Goal: Find specific page/section: Find specific page/section

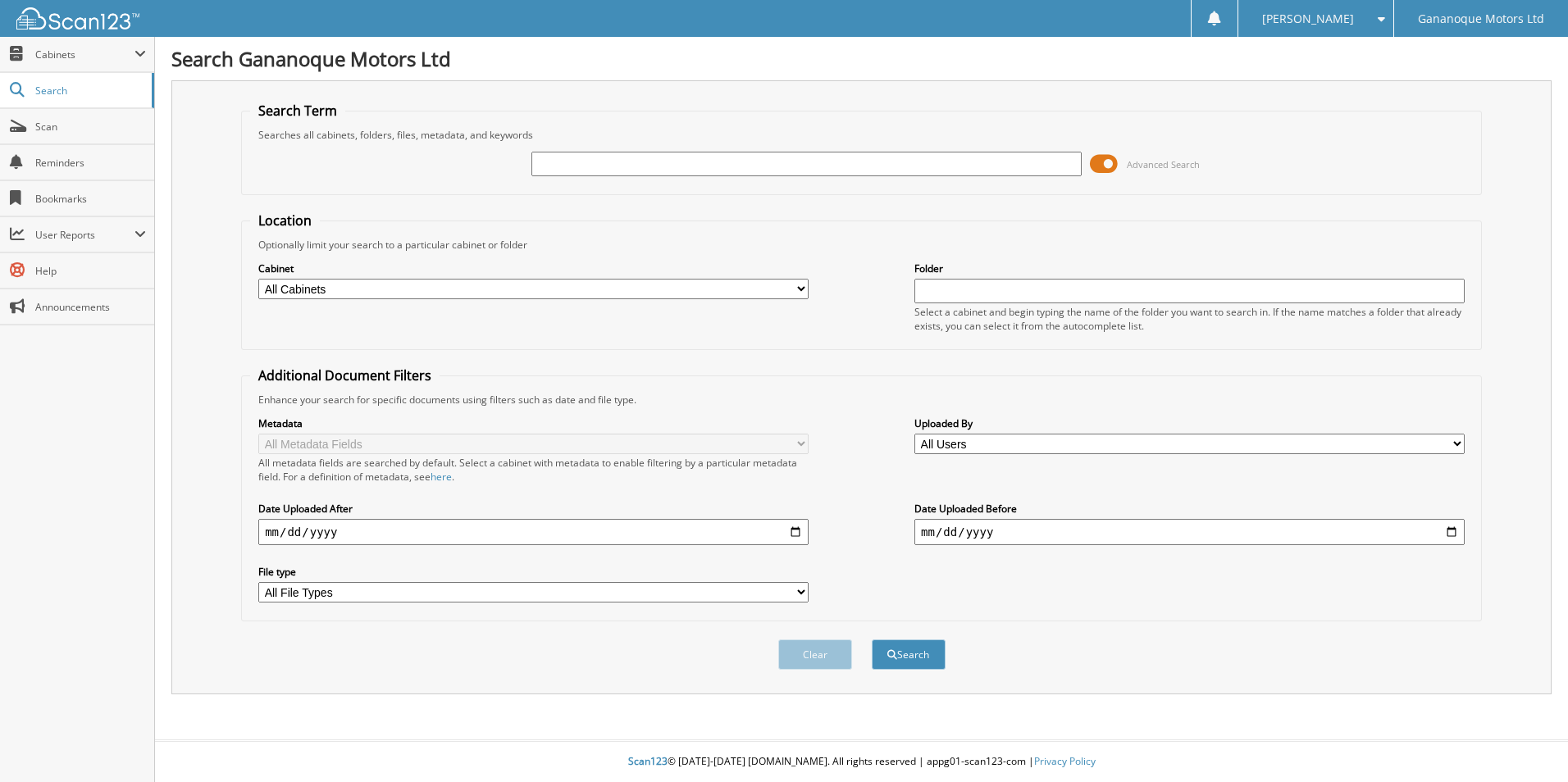
click at [555, 161] on input "text" at bounding box center [806, 165] width 550 height 25
type input "langs"
click at [872, 640] on button "Search" at bounding box center [908, 655] width 74 height 31
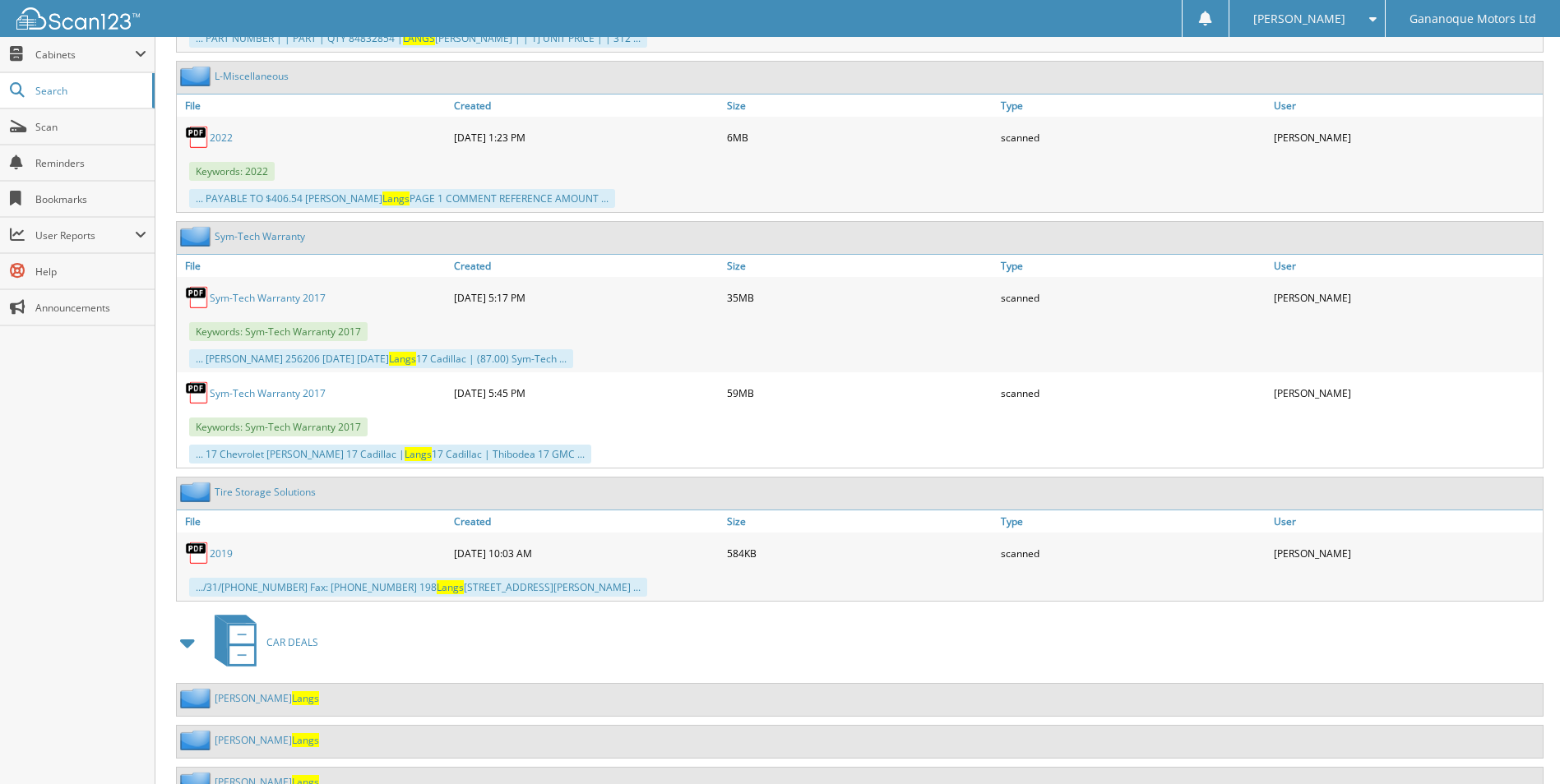
scroll to position [5746, 0]
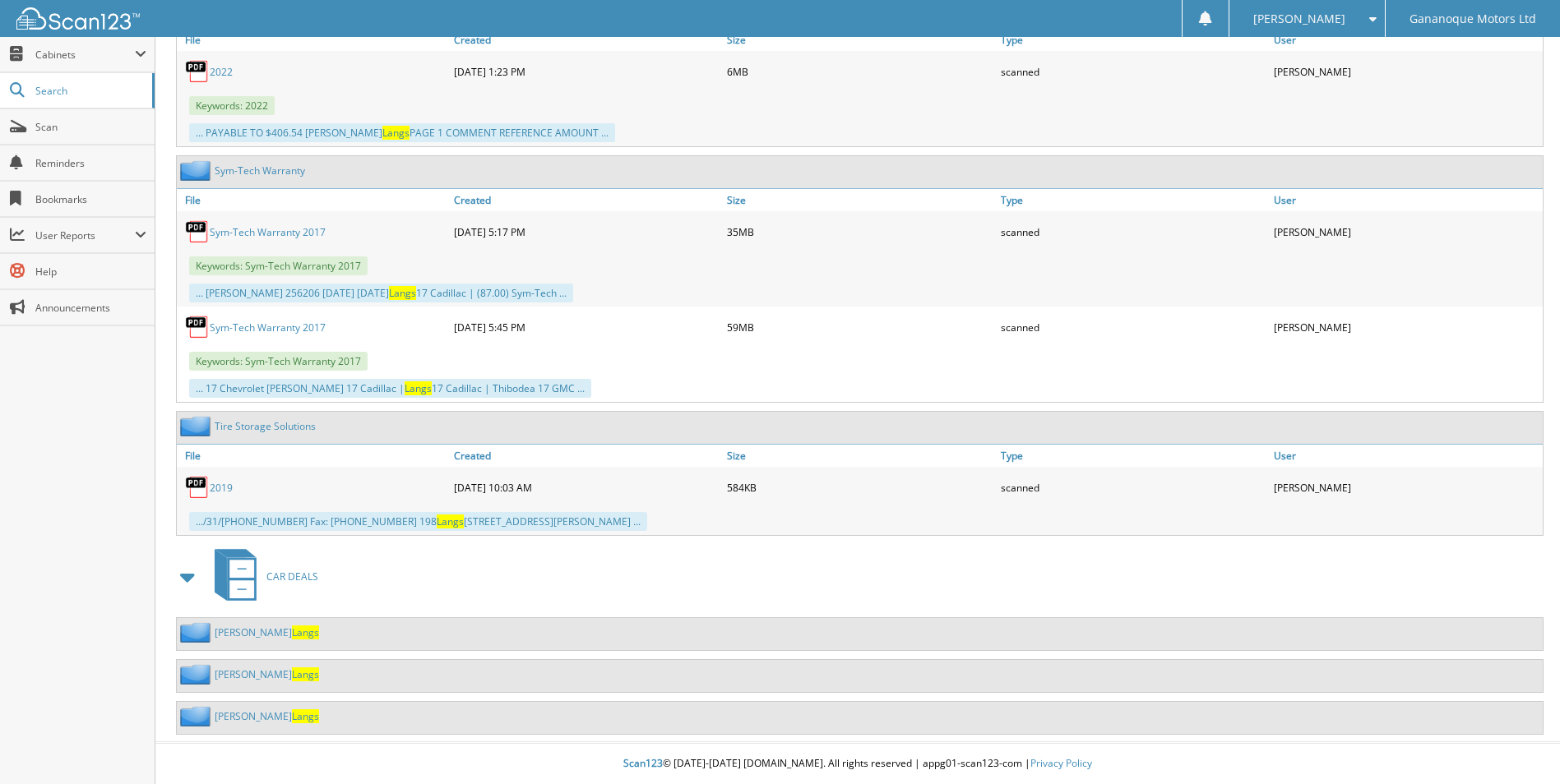
click at [227, 634] on link "Garry Langs" at bounding box center [267, 632] width 104 height 14
